Goal: Navigation & Orientation: Find specific page/section

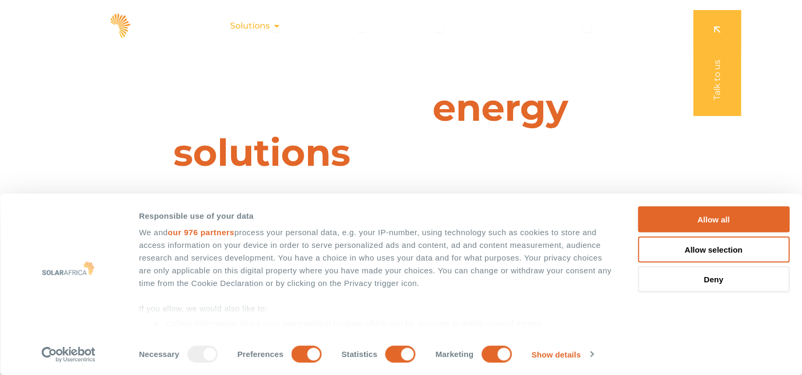
click at [269, 26] on span "Solutions" at bounding box center [250, 26] width 40 height 13
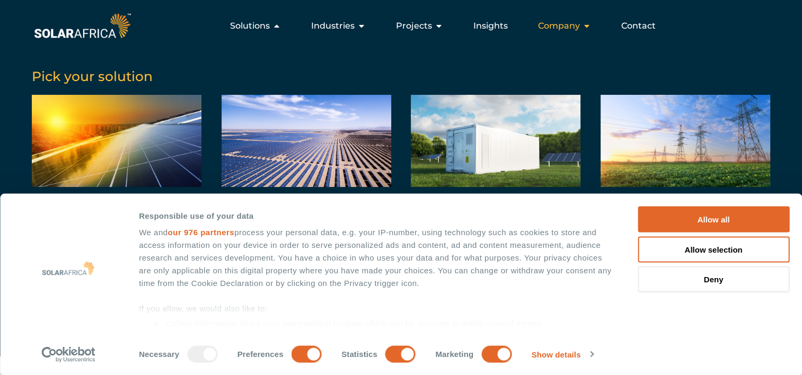
click at [572, 29] on span "Company" at bounding box center [559, 26] width 42 height 13
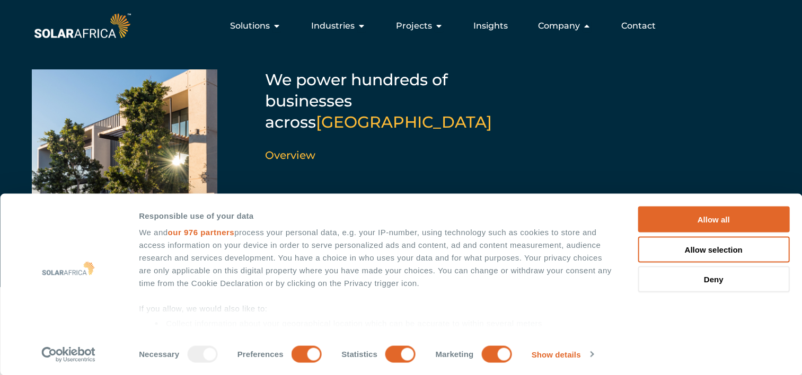
click at [281, 192] on link "About us" at bounding box center [284, 197] width 39 height 10
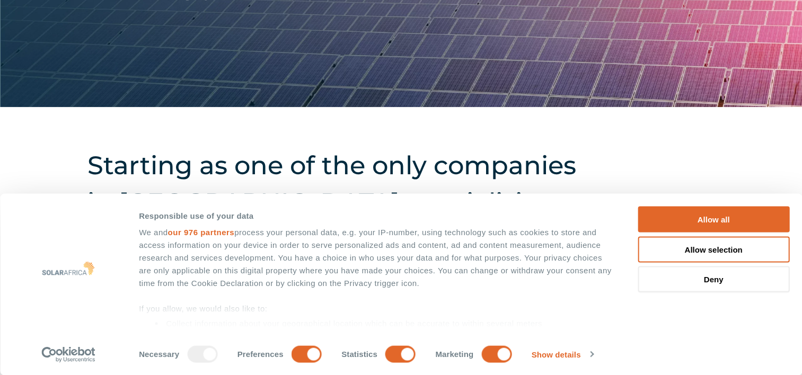
scroll to position [249, 0]
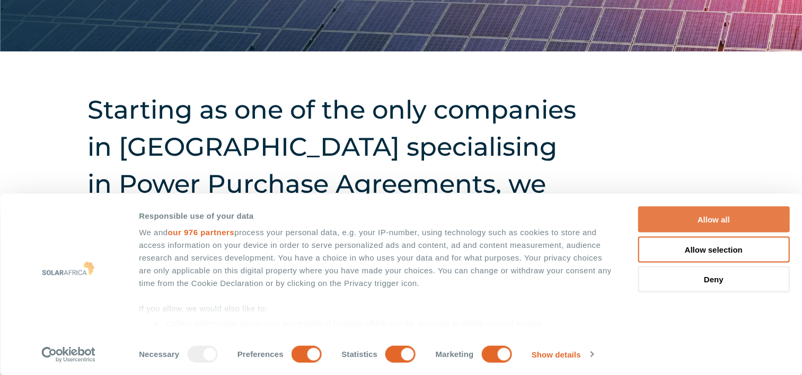
click at [723, 218] on button "Allow all" at bounding box center [714, 220] width 152 height 26
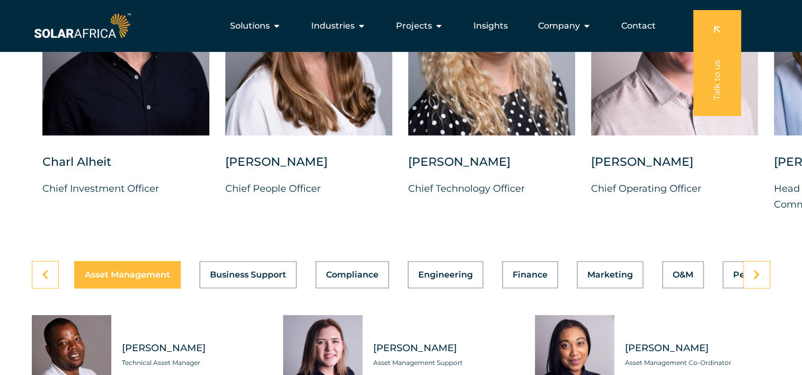
scroll to position [2770, 0]
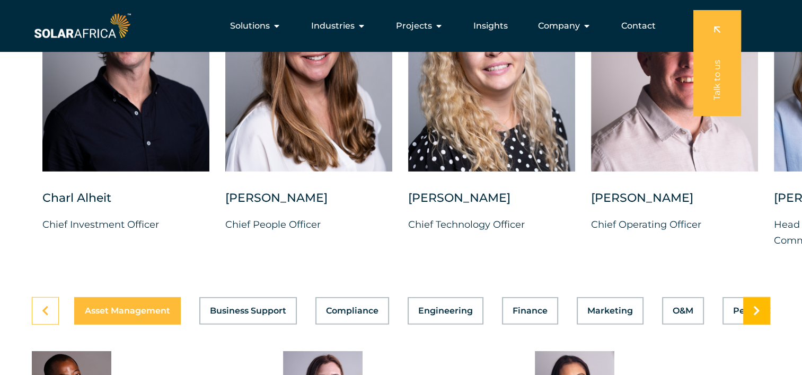
click at [758, 309] on link at bounding box center [756, 311] width 27 height 28
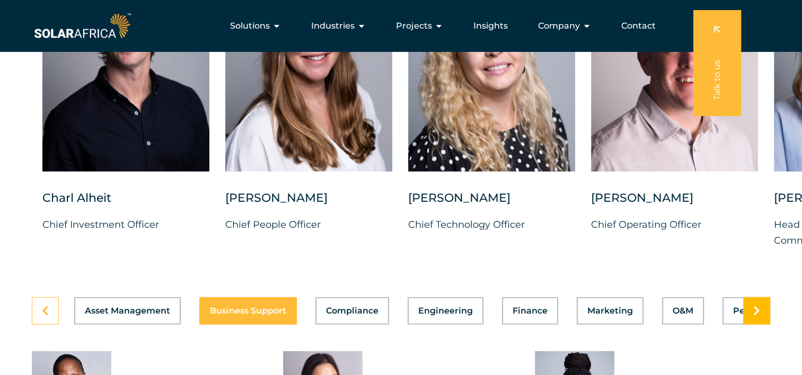
click at [758, 309] on link at bounding box center [756, 311] width 27 height 28
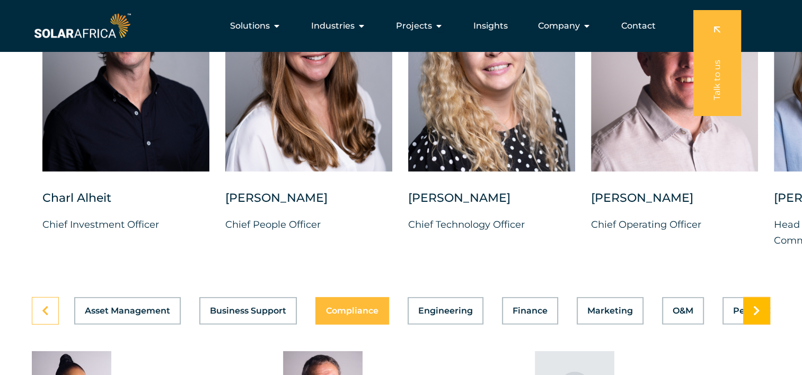
click at [758, 309] on link at bounding box center [756, 311] width 27 height 28
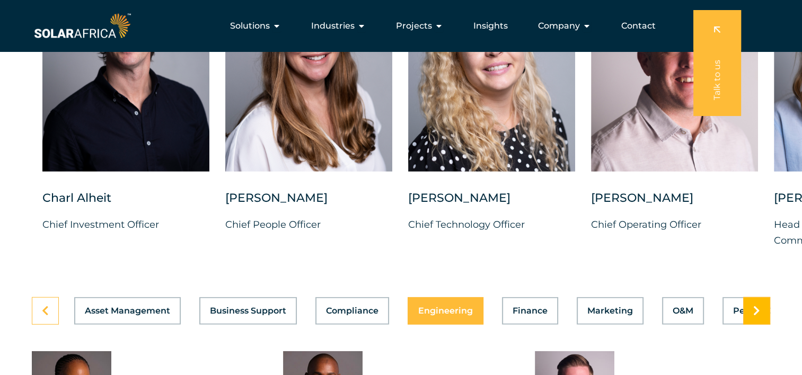
click at [758, 309] on link at bounding box center [756, 311] width 27 height 28
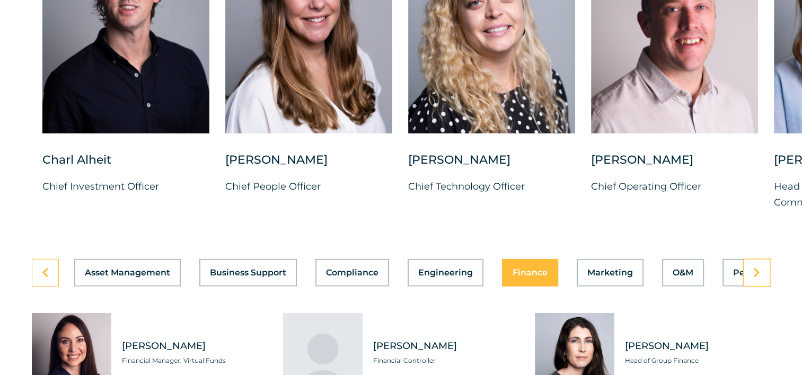
scroll to position [2841, 0]
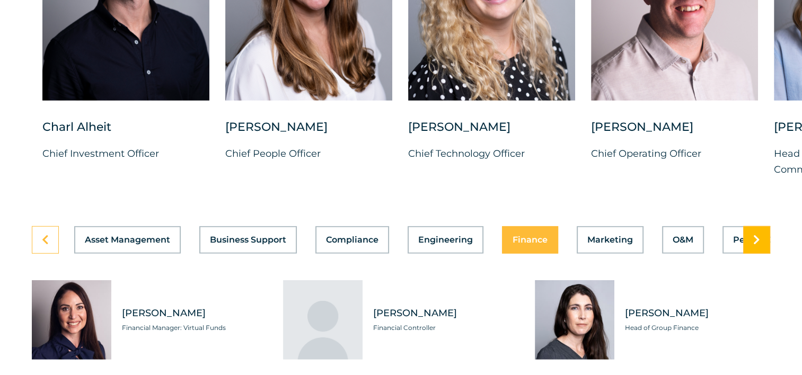
click at [765, 235] on link at bounding box center [756, 240] width 27 height 28
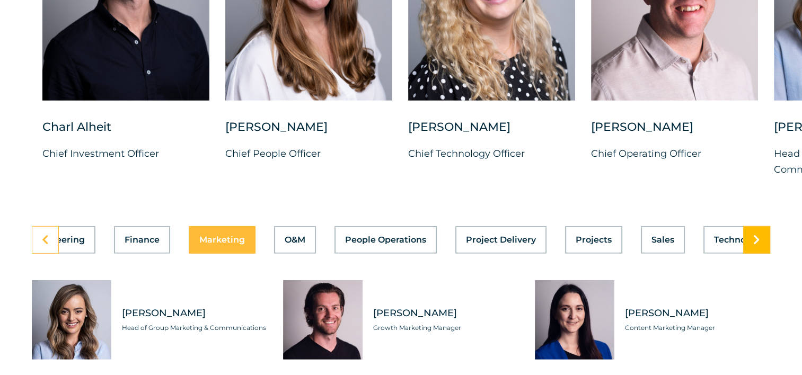
scroll to position [0, 428]
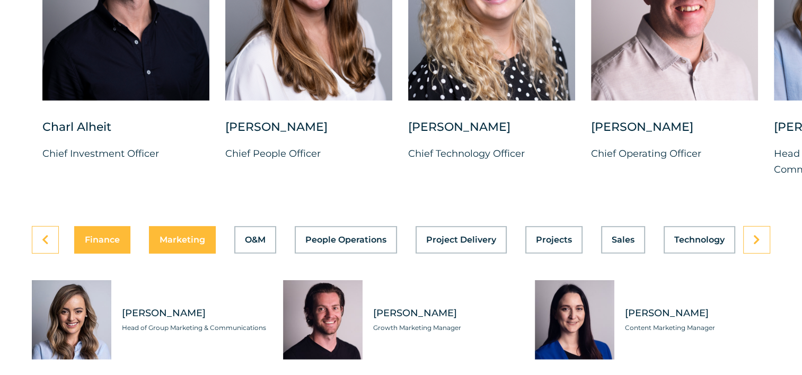
click at [95, 238] on button "Finance" at bounding box center [102, 240] width 56 height 28
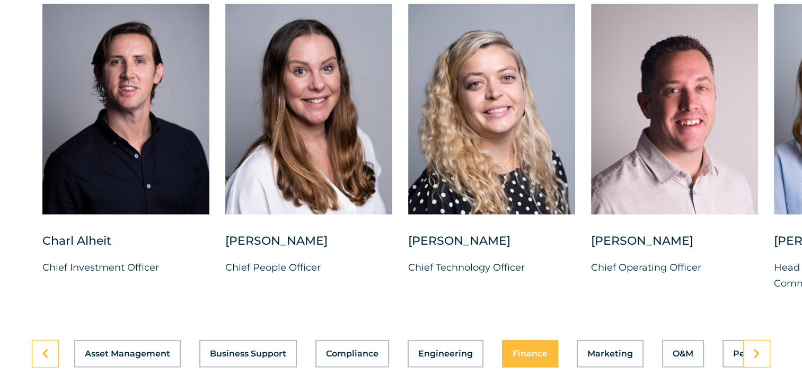
scroll to position [2732, 0]
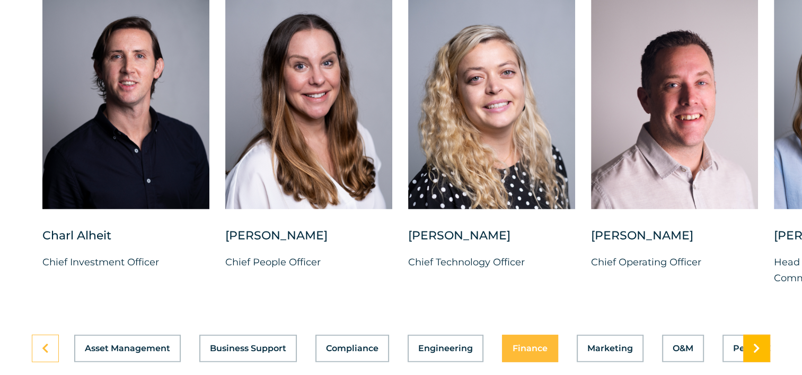
click at [757, 344] on icon at bounding box center [756, 349] width 7 height 11
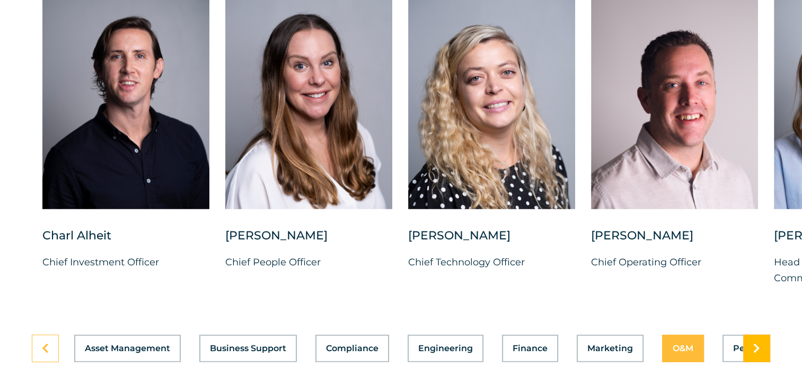
scroll to position [2733, 0]
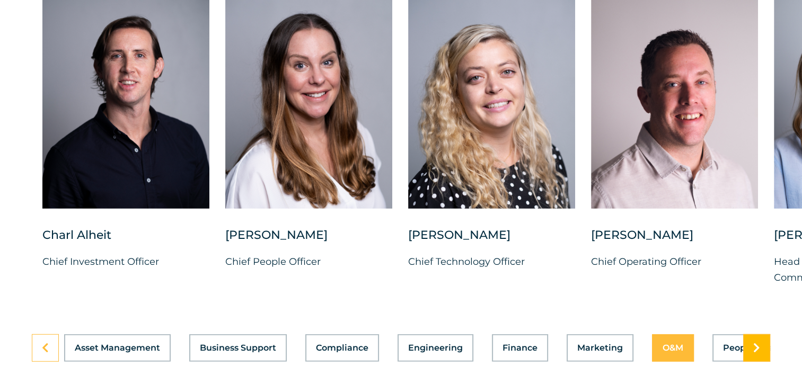
click at [757, 343] on icon at bounding box center [756, 348] width 7 height 11
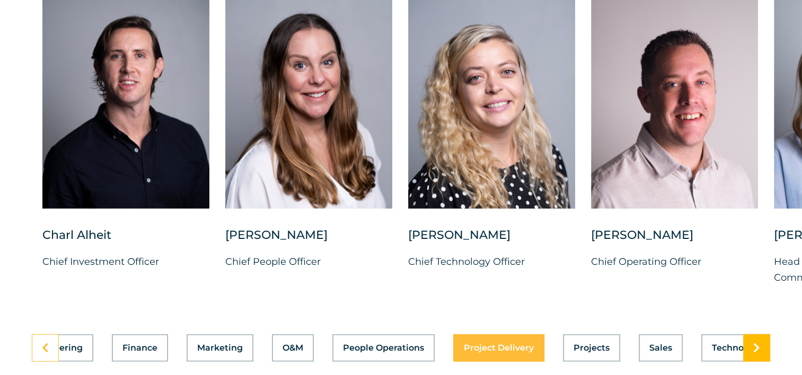
scroll to position [0, 428]
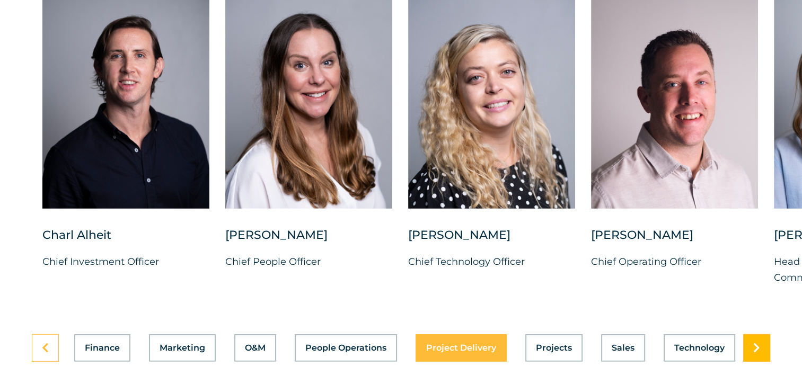
click at [759, 343] on icon at bounding box center [756, 348] width 7 height 11
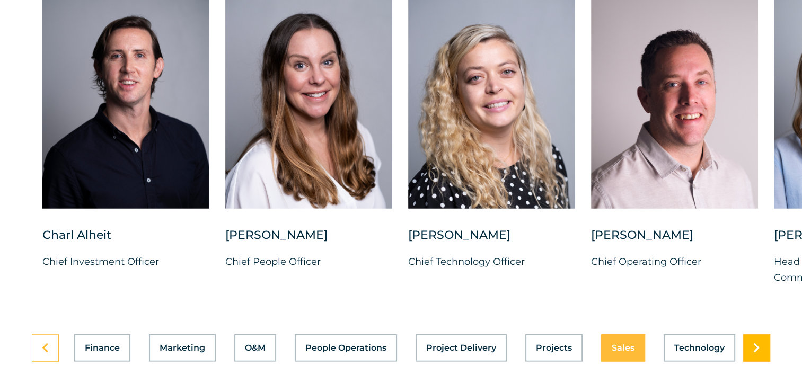
click at [759, 343] on icon at bounding box center [756, 348] width 7 height 11
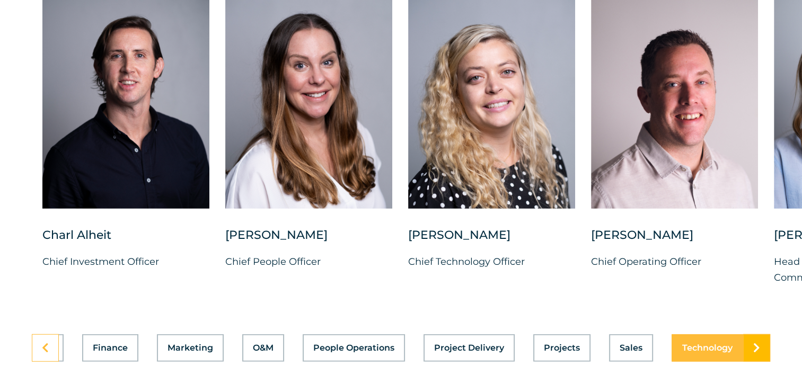
click at [759, 343] on icon at bounding box center [756, 348] width 7 height 11
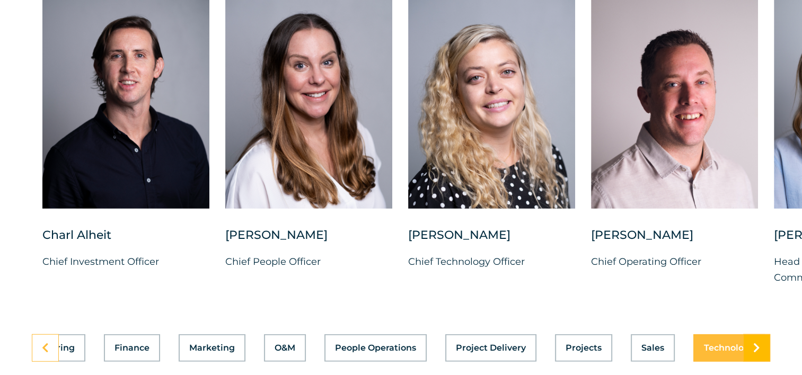
click at [759, 343] on icon at bounding box center [756, 348] width 7 height 11
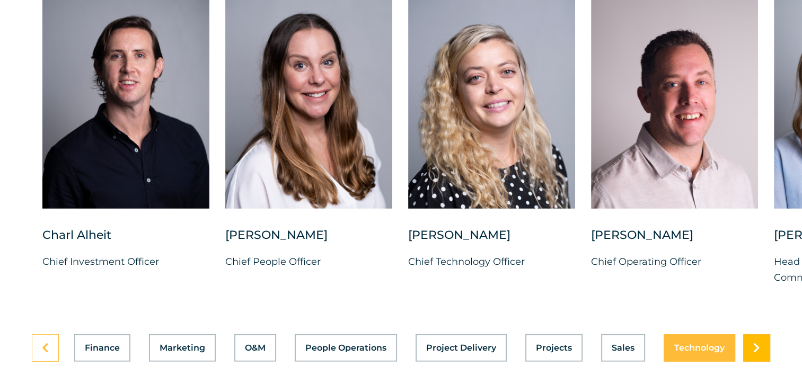
click at [759, 343] on icon at bounding box center [756, 348] width 7 height 11
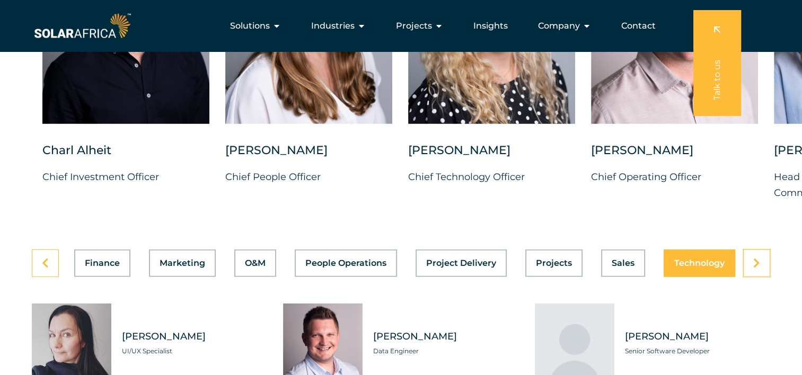
scroll to position [2802, 0]
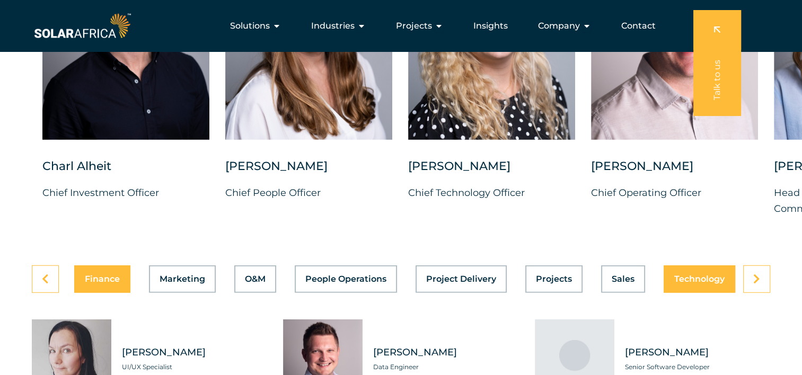
click at [99, 275] on span "Finance" at bounding box center [102, 279] width 35 height 8
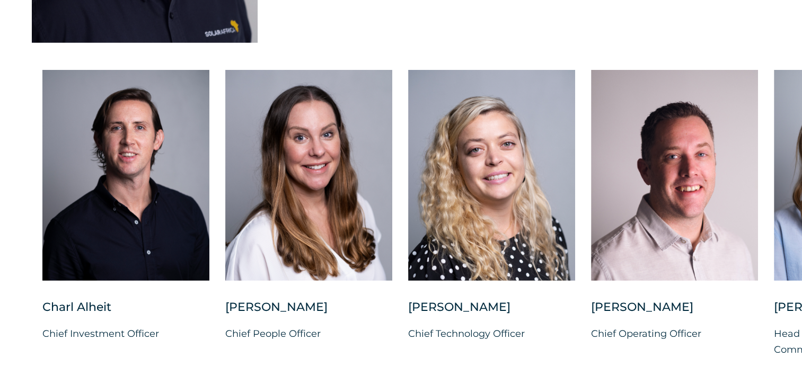
scroll to position [2666, 0]
